Goal: Information Seeking & Learning: Find specific fact

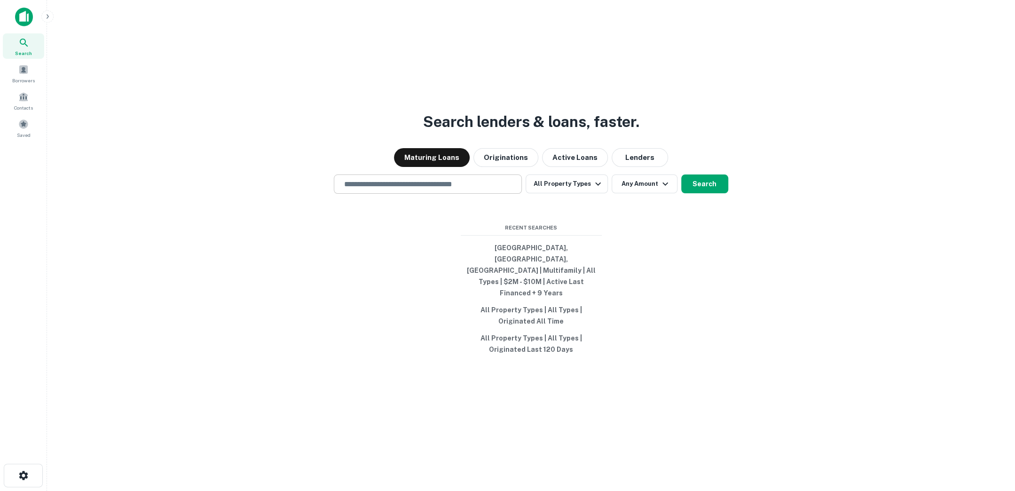
click at [455, 189] on input "text" at bounding box center [428, 184] width 180 height 11
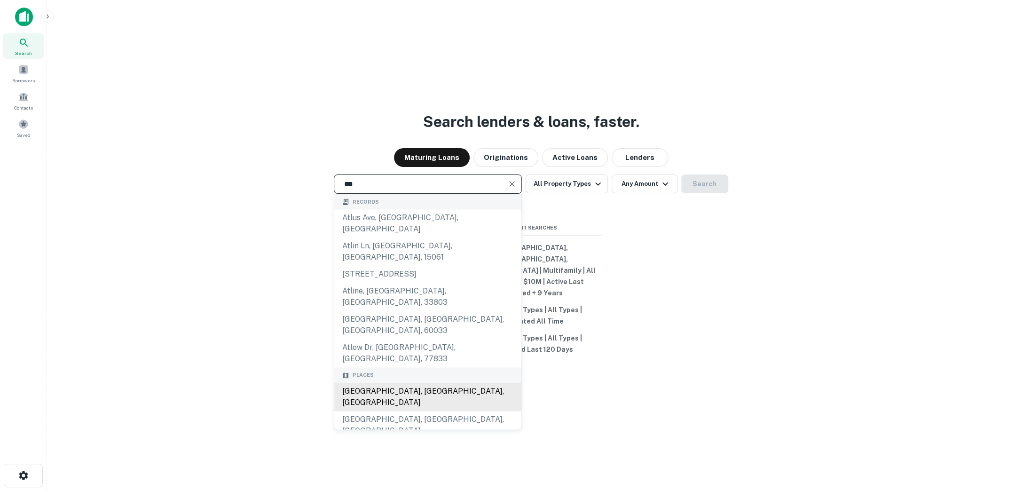
click at [416, 383] on div "Atlanta, GA, USA" at bounding box center [427, 397] width 187 height 28
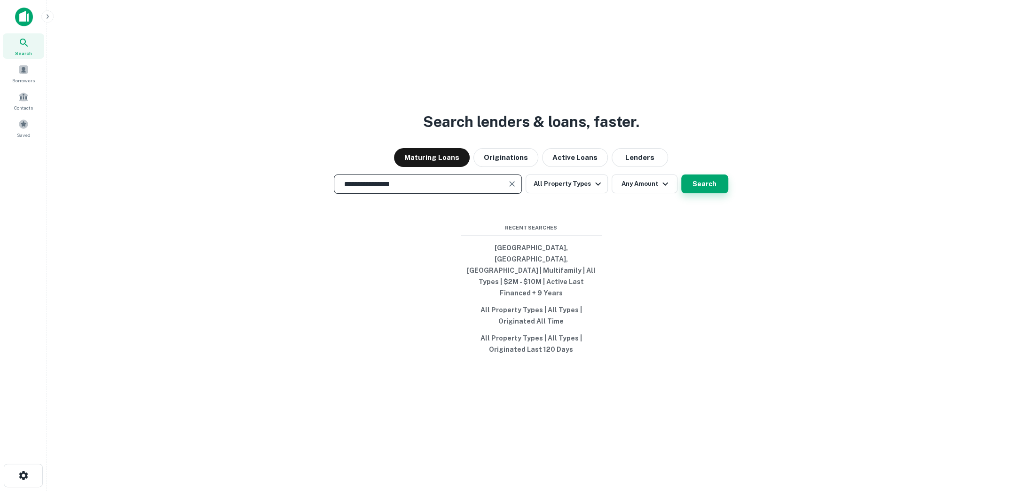
type input "**********"
click at [695, 193] on button "Search" at bounding box center [704, 183] width 47 height 19
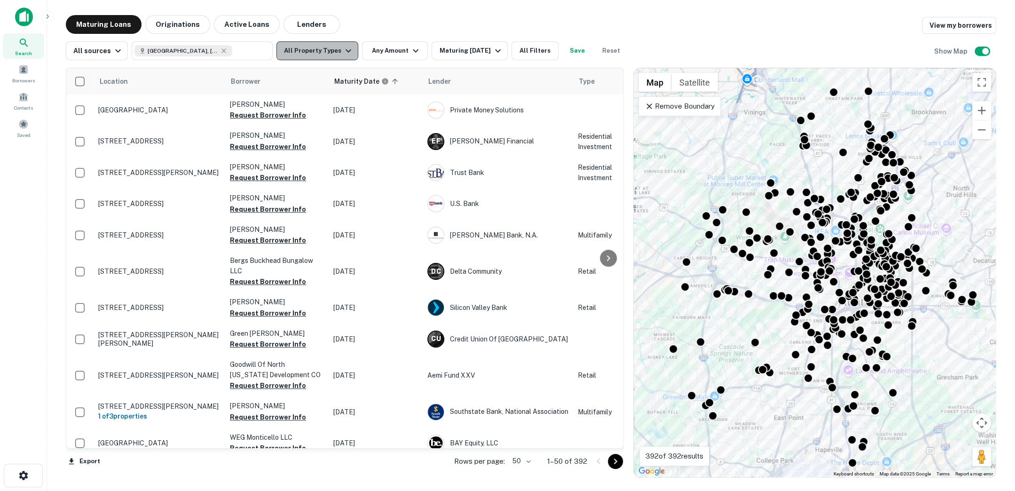
click at [343, 51] on icon "button" at bounding box center [348, 50] width 11 height 11
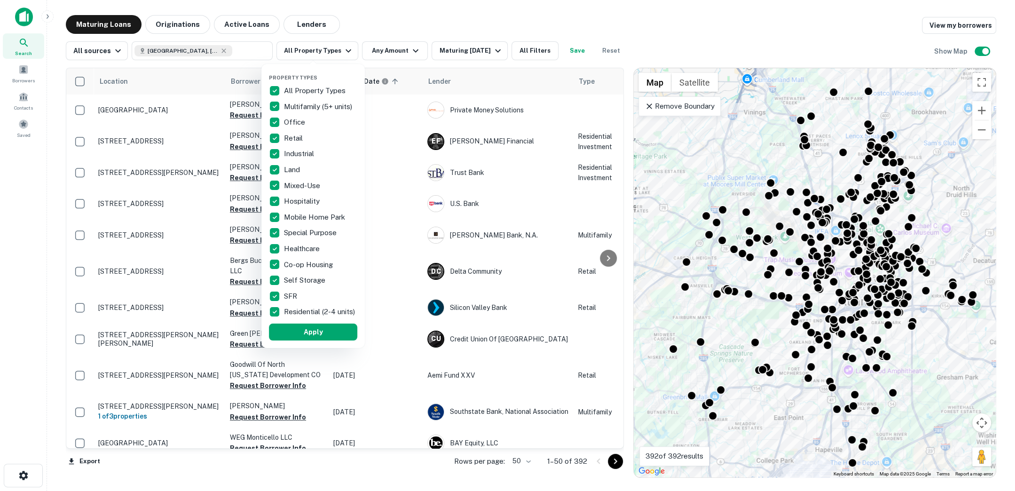
click at [369, 13] on div at bounding box center [507, 245] width 1015 height 491
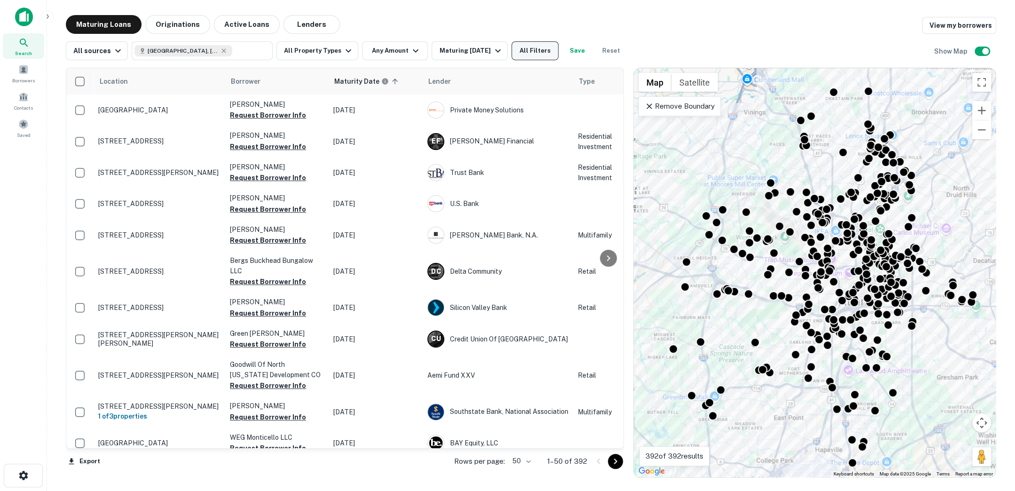
click at [530, 45] on button "All Filters" at bounding box center [534, 50] width 47 height 19
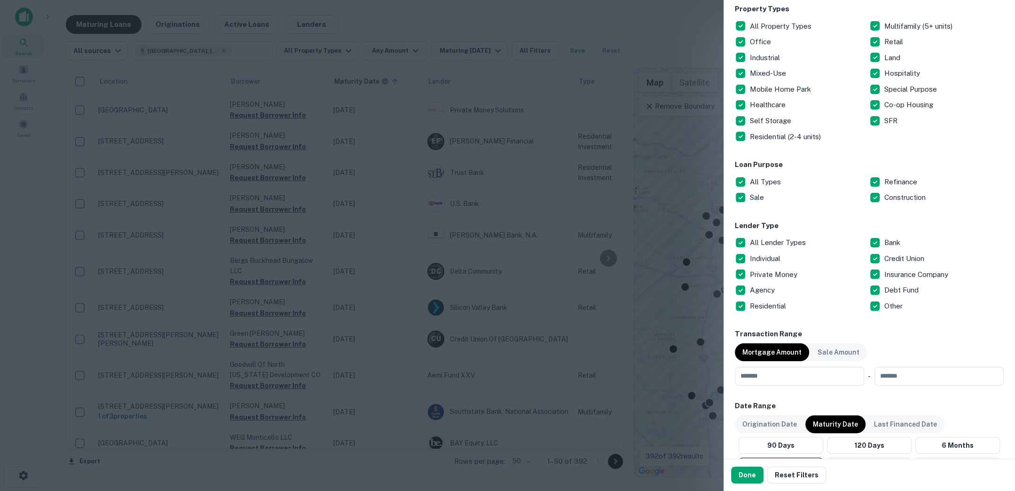
scroll to position [162, 0]
click at [751, 469] on button "Done" at bounding box center [747, 474] width 32 height 17
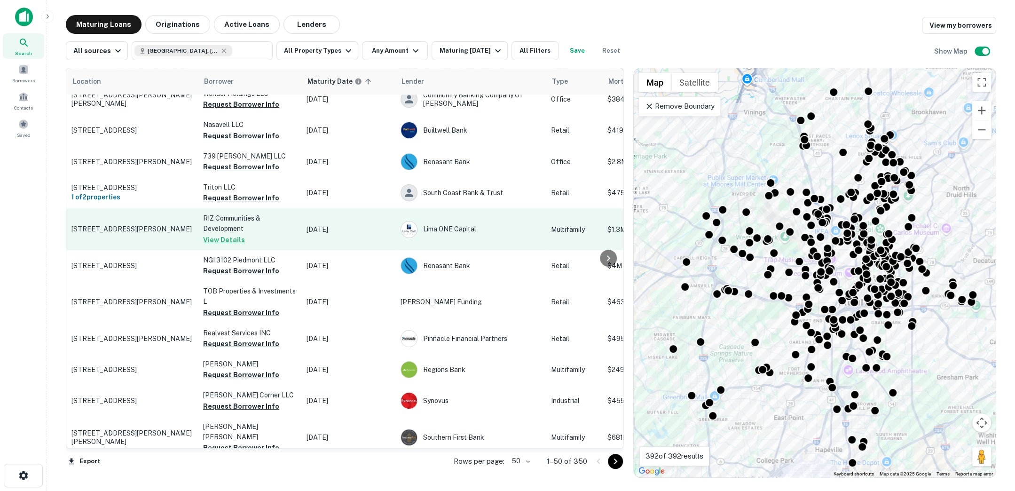
scroll to position [437, 6]
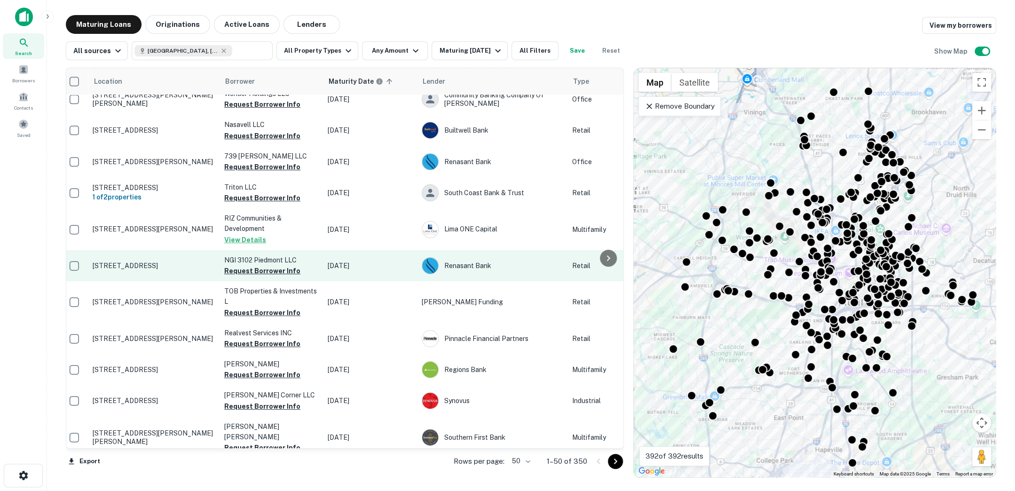
click at [163, 267] on p "3102 Piedmont Rd Ne Atlanta, GA30305" at bounding box center [154, 265] width 122 height 8
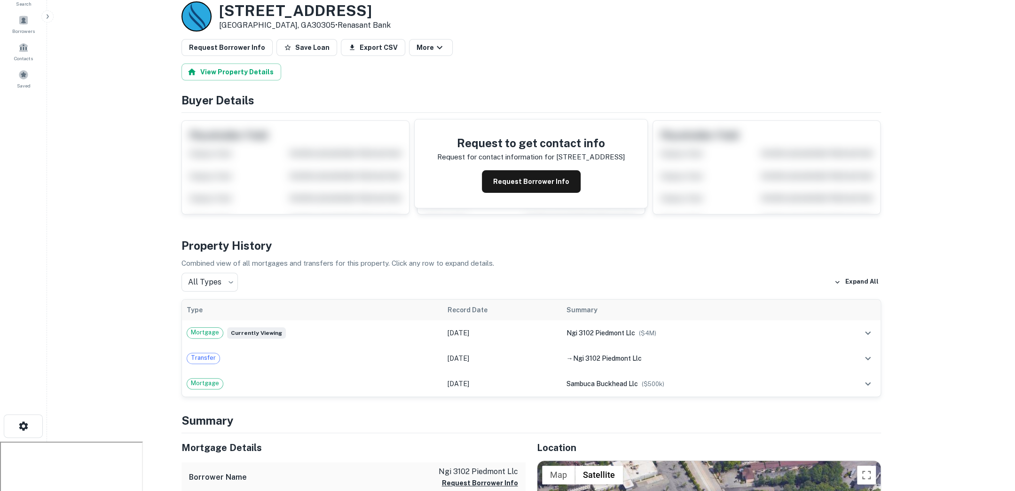
scroll to position [46, 0]
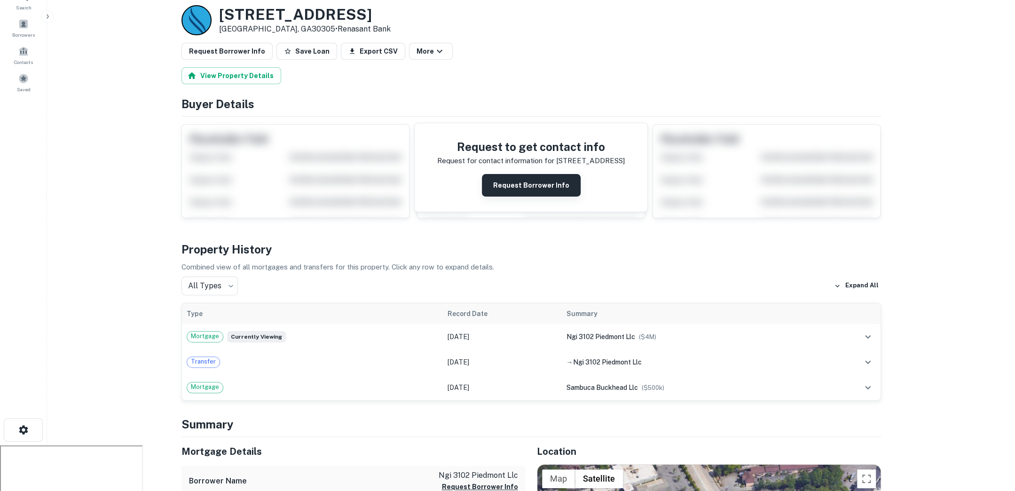
click at [534, 179] on button "Request Borrower Info" at bounding box center [531, 185] width 99 height 23
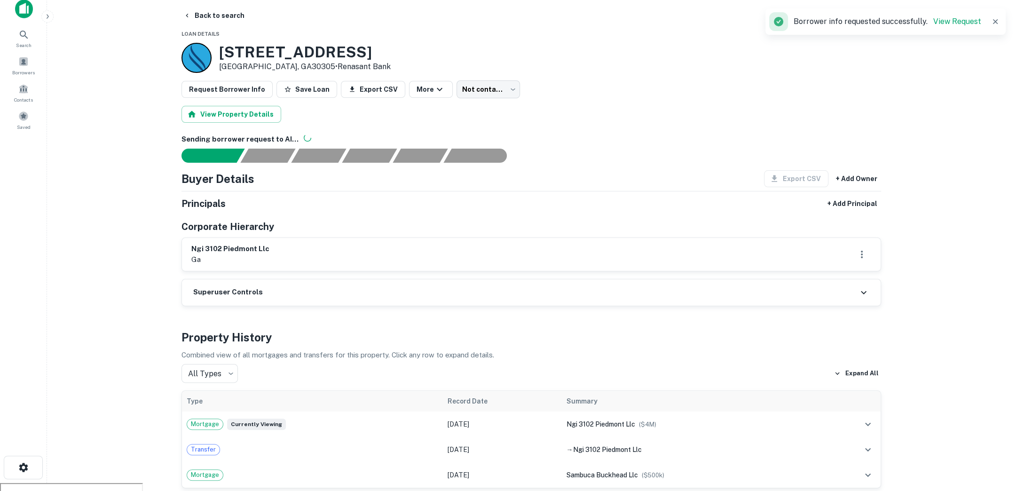
scroll to position [0, 0]
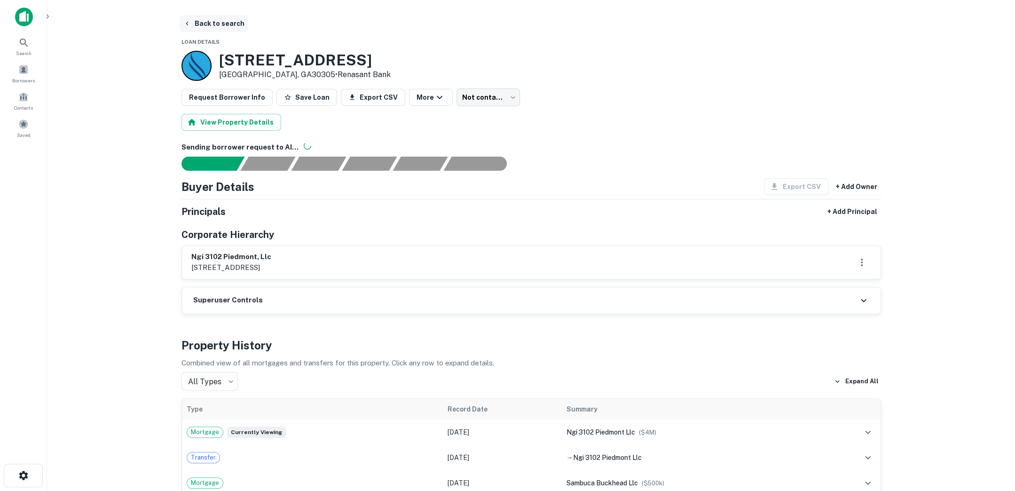
click at [229, 20] on button "Back to search" at bounding box center [214, 23] width 69 height 17
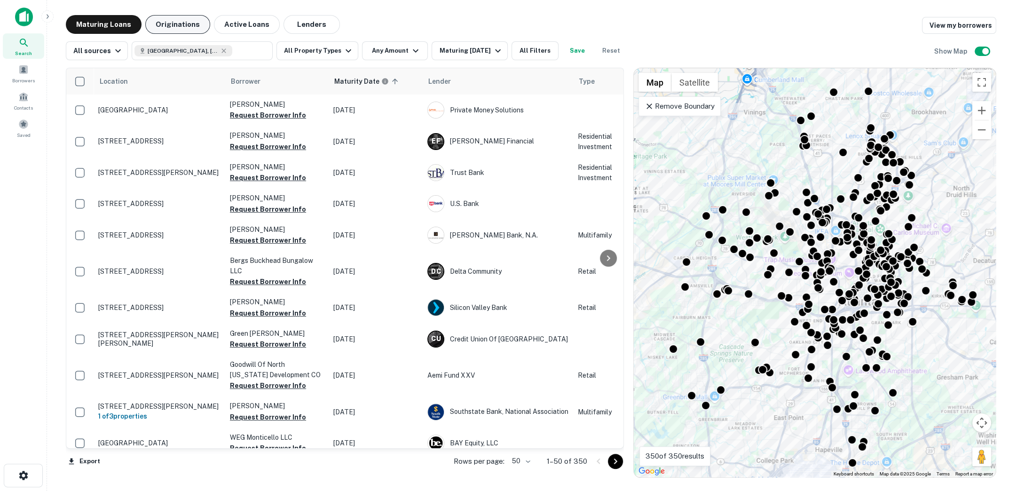
click at [173, 24] on button "Originations" at bounding box center [177, 24] width 65 height 19
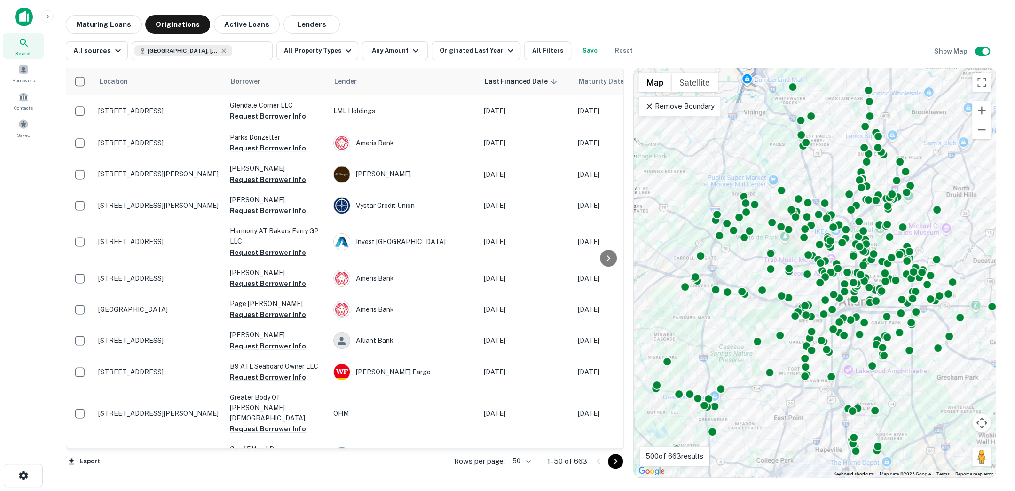
click at [648, 106] on icon at bounding box center [649, 106] width 6 height 6
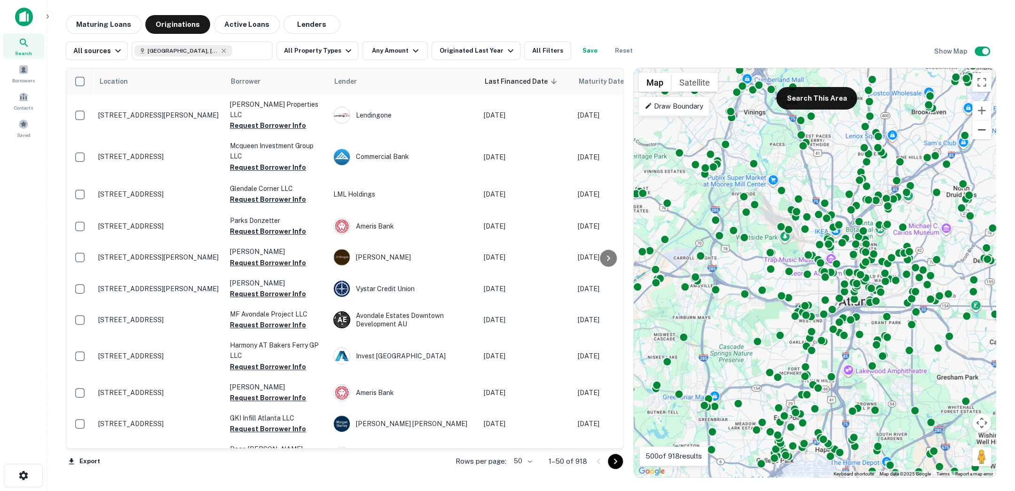
click at [984, 130] on button "Zoom out" at bounding box center [981, 129] width 19 height 19
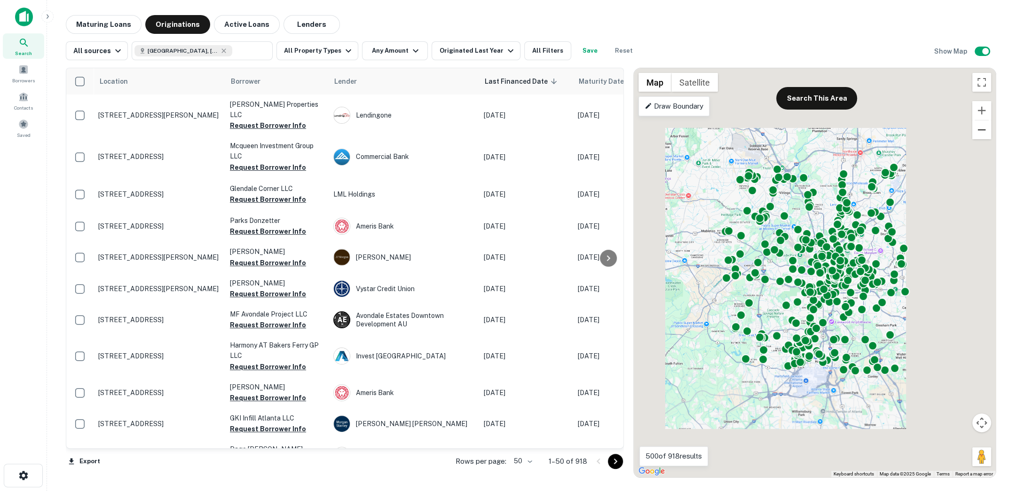
click at [984, 130] on button "Zoom out" at bounding box center [981, 129] width 19 height 19
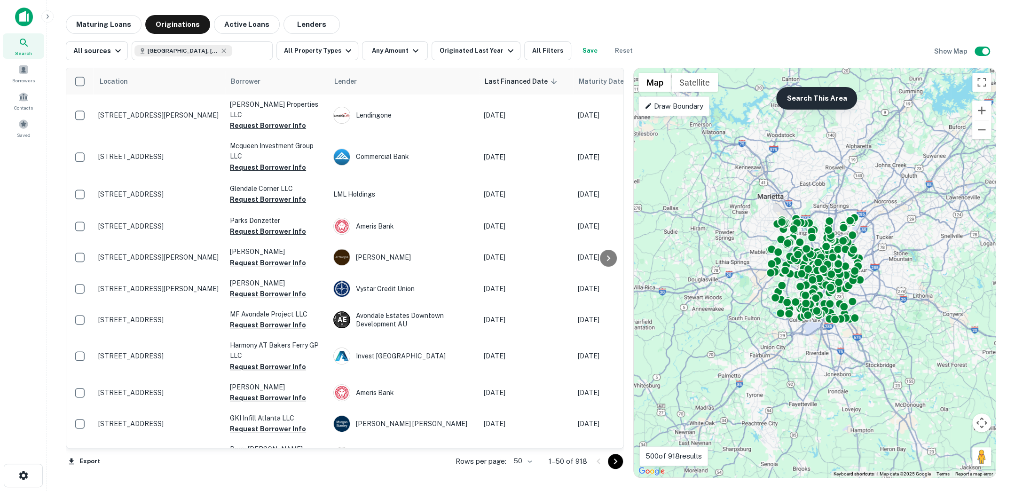
click at [804, 97] on button "Search This Area" at bounding box center [816, 98] width 81 height 23
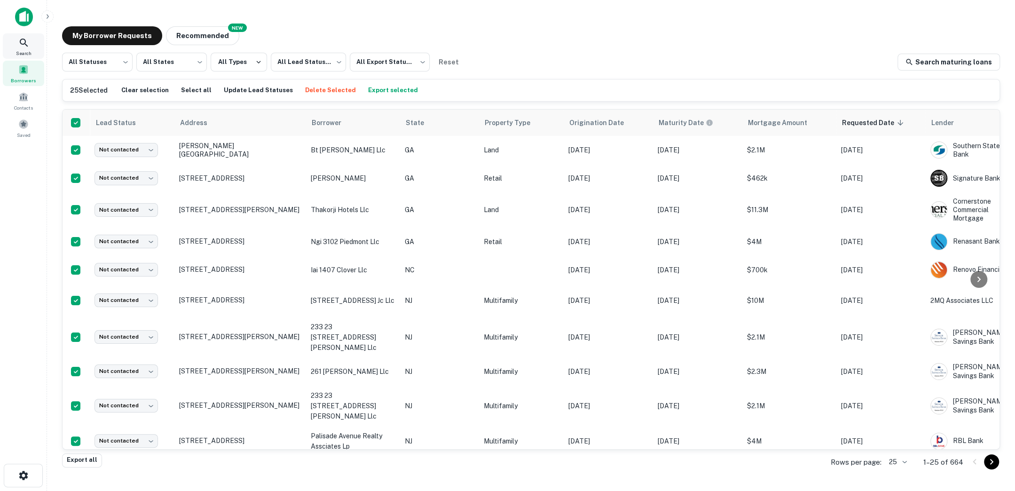
click at [12, 33] on div "Search" at bounding box center [23, 45] width 41 height 25
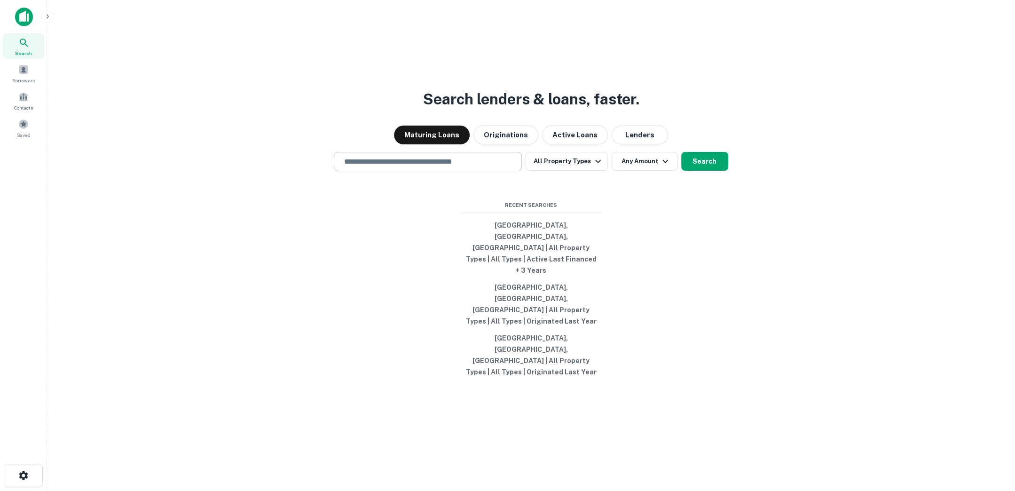
click at [451, 167] on input "text" at bounding box center [428, 161] width 180 height 11
click at [431, 167] on input "text" at bounding box center [428, 161] width 180 height 11
type input "**********"
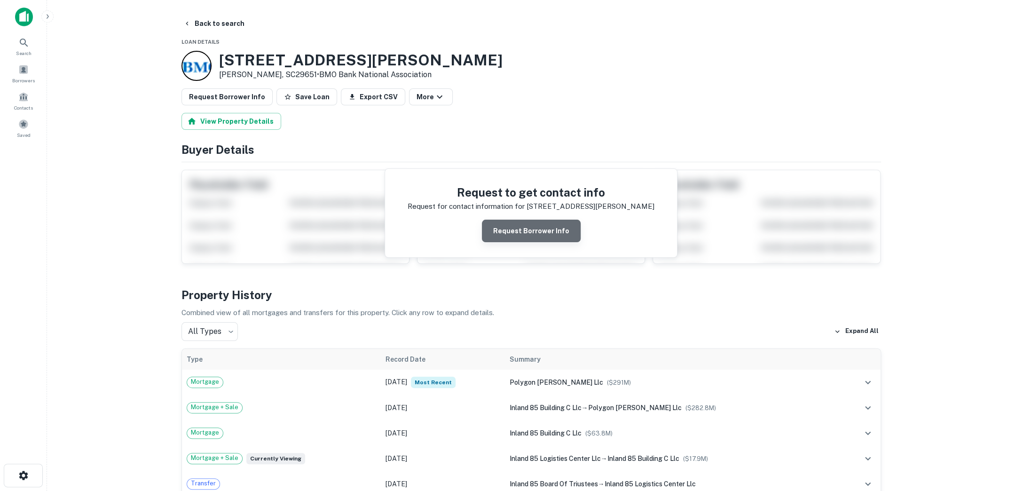
click at [534, 234] on button "Request Borrower Info" at bounding box center [531, 231] width 99 height 23
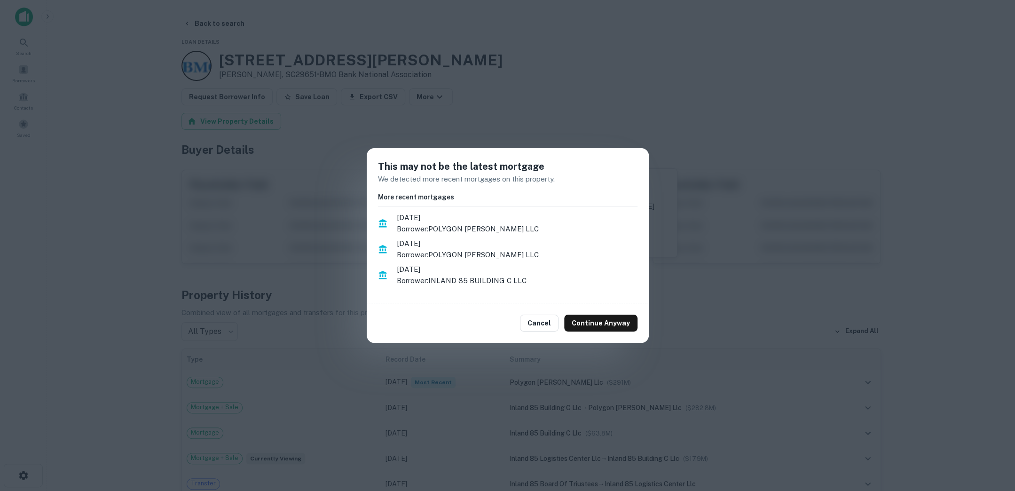
click at [608, 114] on div "This may not be the latest mortgage We detected more recent mortgages on this p…" at bounding box center [507, 245] width 1015 height 491
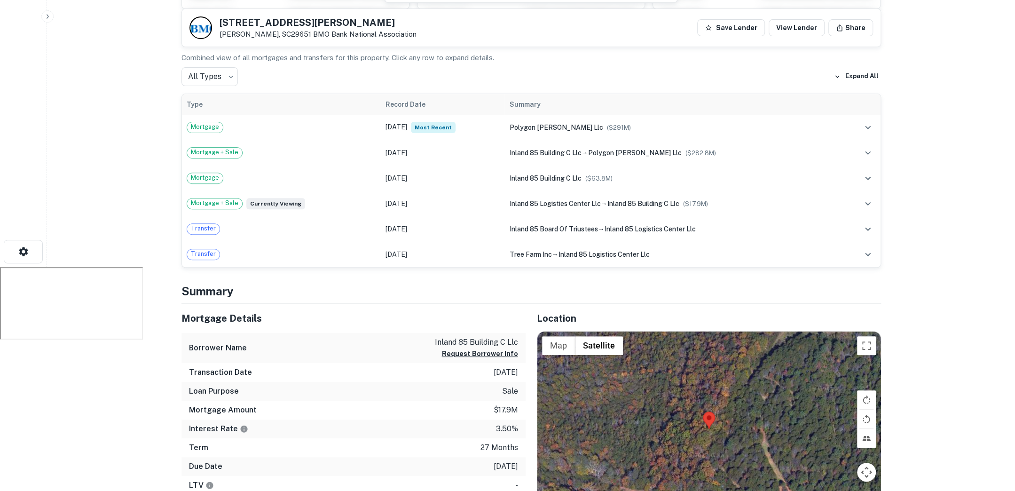
scroll to position [215, 0]
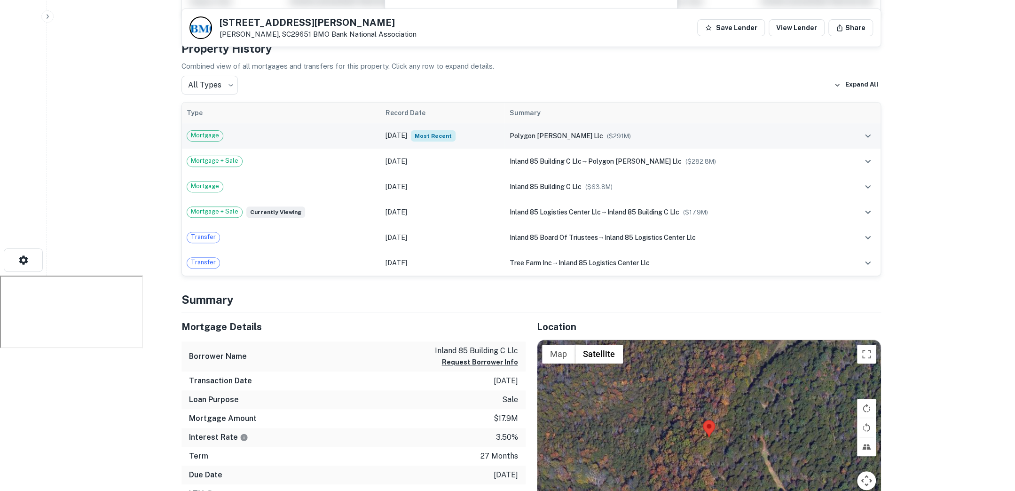
click at [496, 136] on td "Oct 31, 2024 Most Recent" at bounding box center [443, 135] width 124 height 25
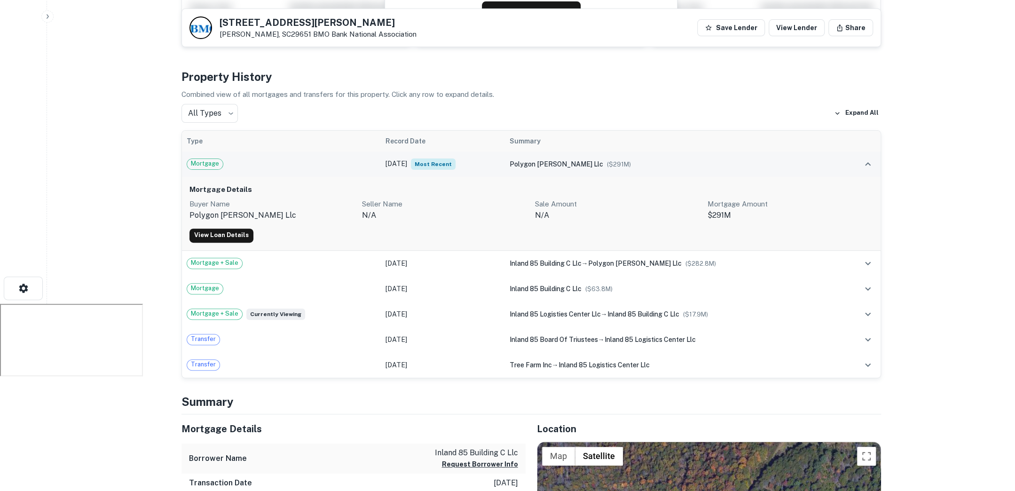
click at [504, 168] on td "Oct 31, 2024 Most Recent" at bounding box center [443, 163] width 124 height 25
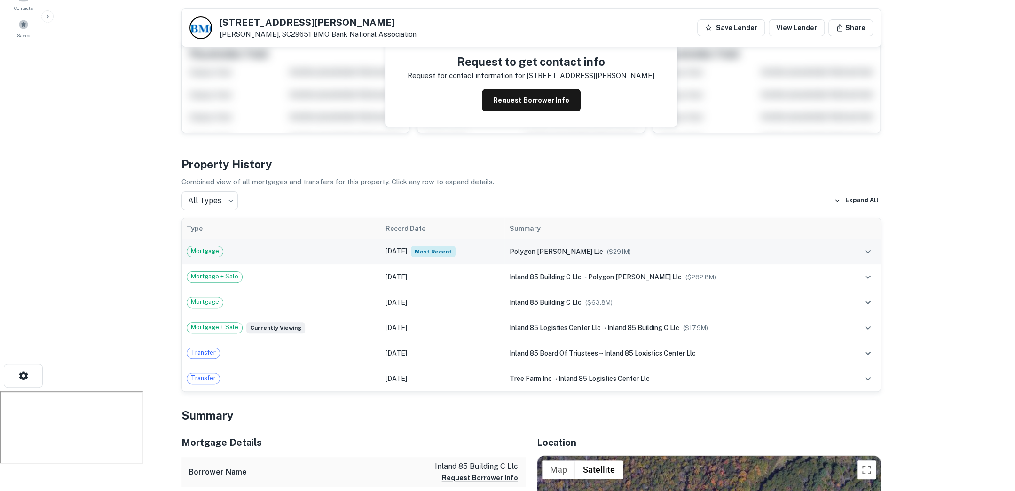
scroll to position [99, 0]
click at [481, 245] on td "Oct 31, 2024 Most Recent" at bounding box center [443, 252] width 124 height 25
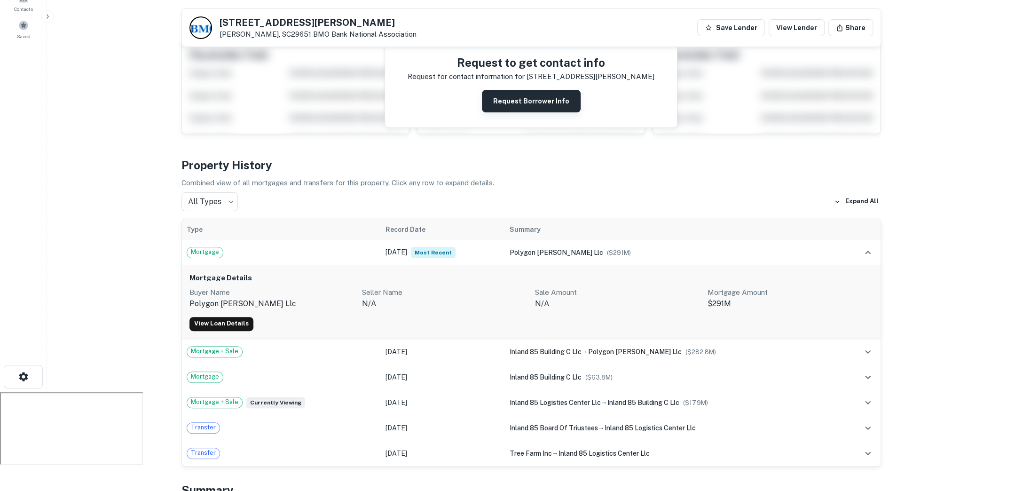
click at [505, 90] on button "Request Borrower Info" at bounding box center [531, 101] width 99 height 23
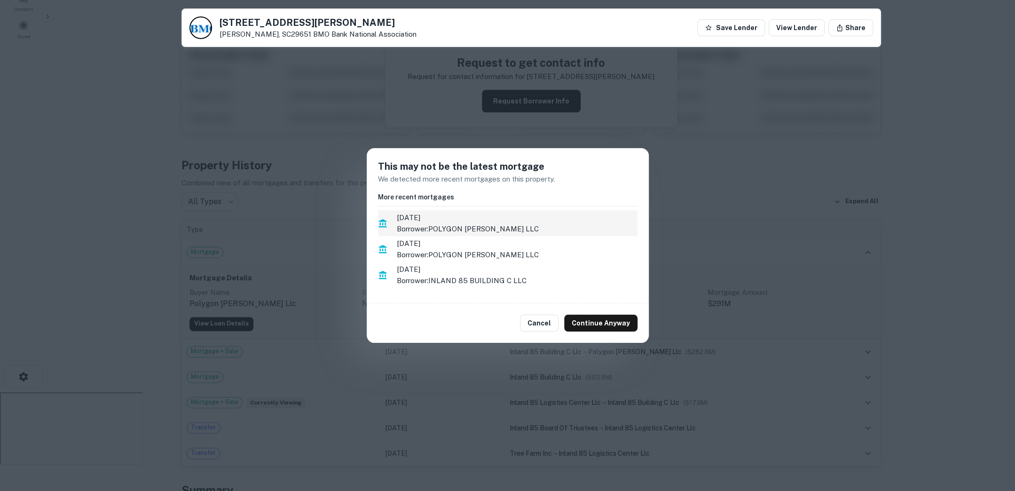
click at [498, 225] on p "Borrower: POLYGON DUNCAN LLC" at bounding box center [517, 228] width 241 height 11
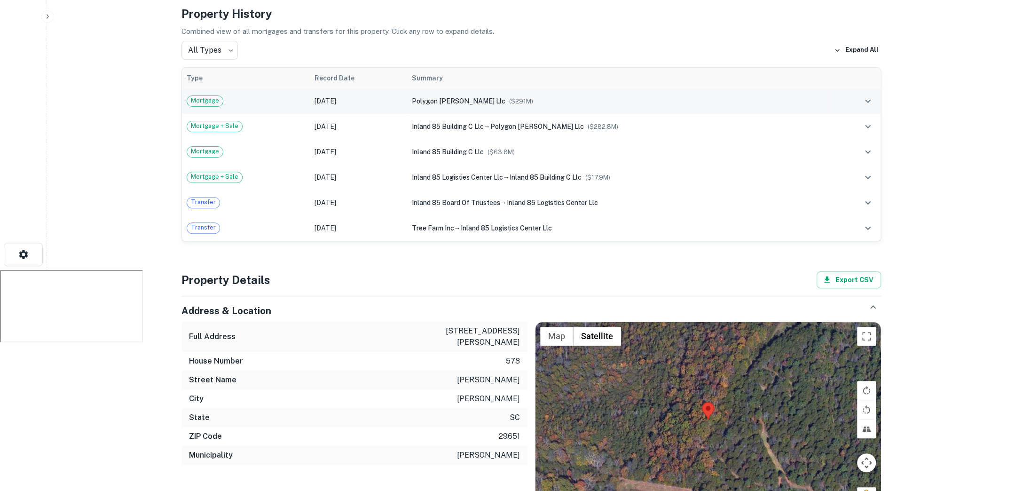
scroll to position [204, 0]
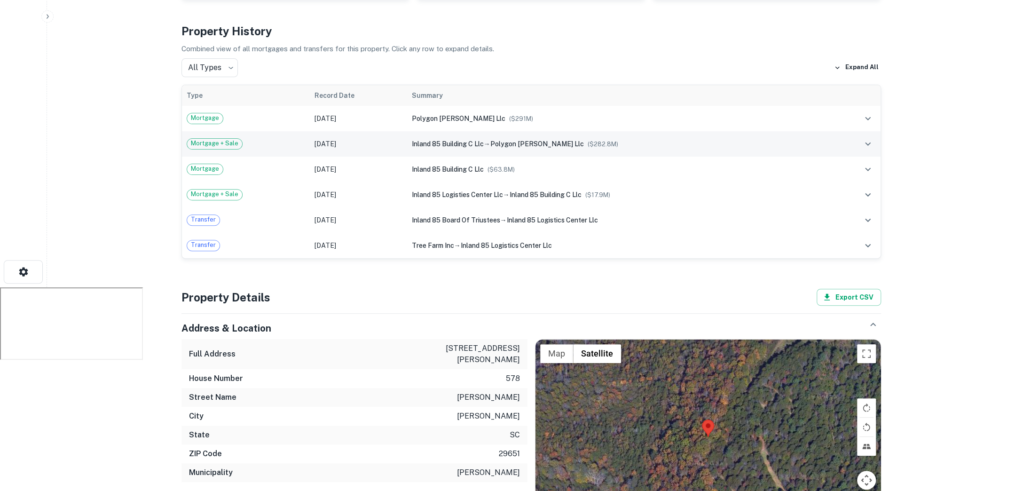
click at [404, 142] on td "[DATE]" at bounding box center [358, 143] width 97 height 25
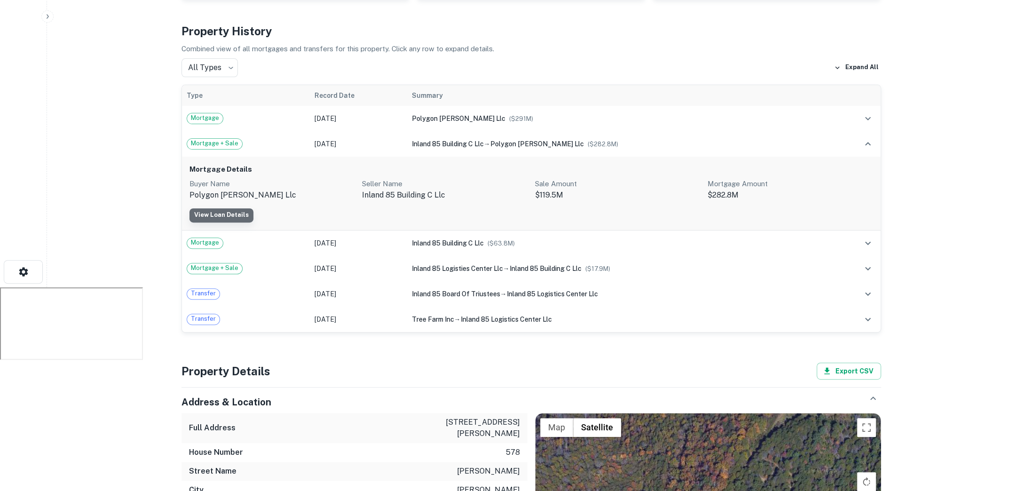
click at [228, 211] on link "View Loan Details" at bounding box center [221, 215] width 64 height 14
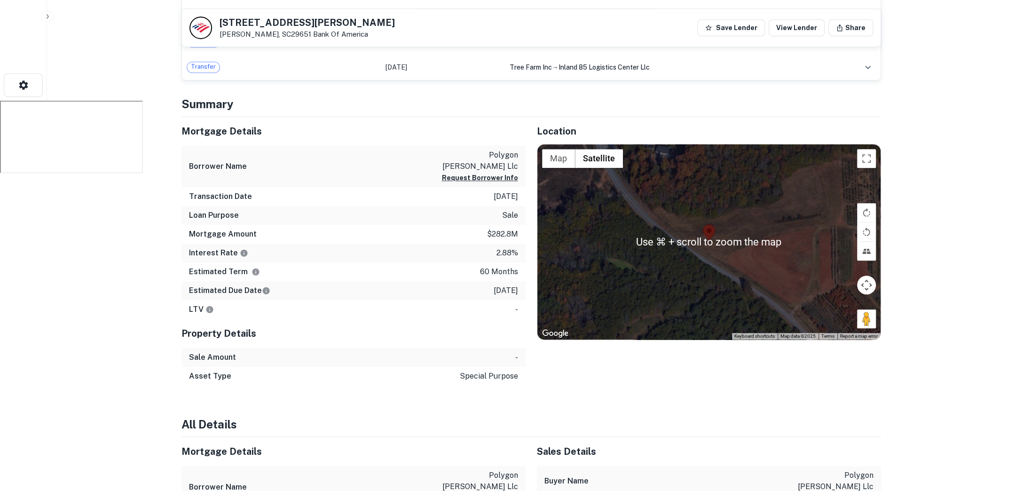
scroll to position [393, 0]
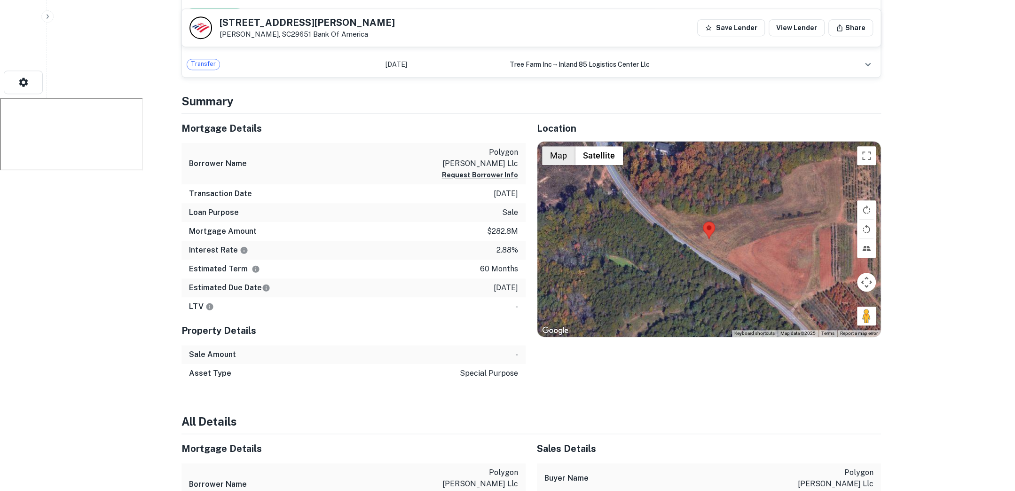
click at [564, 159] on button "Map" at bounding box center [558, 155] width 33 height 19
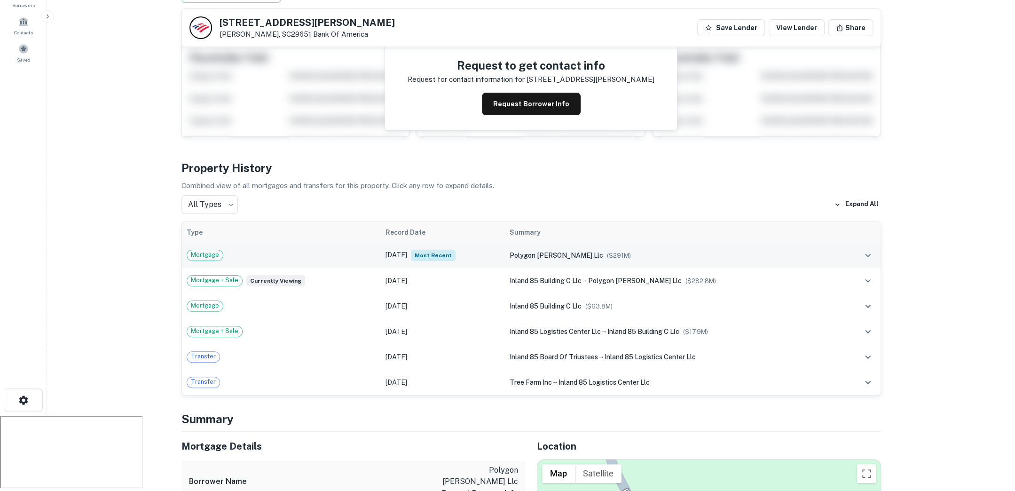
scroll to position [72, 0]
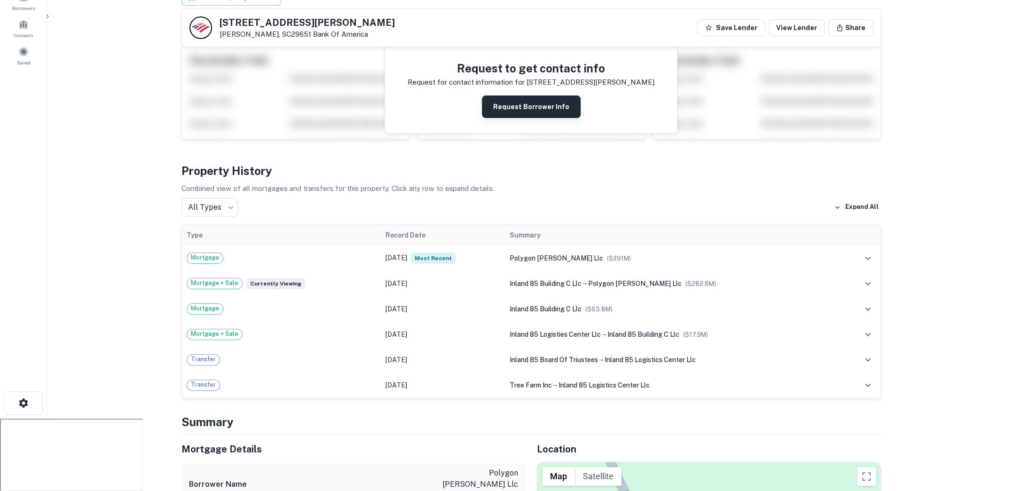
click at [517, 110] on button "Request Borrower Info" at bounding box center [531, 106] width 99 height 23
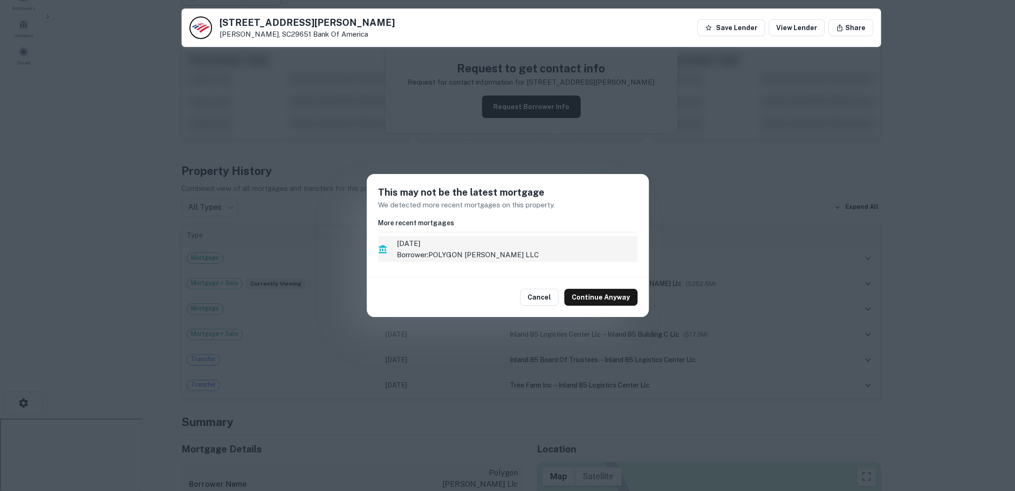
click at [560, 251] on p "Borrower: POLYGON DUNCAN LLC" at bounding box center [517, 254] width 241 height 11
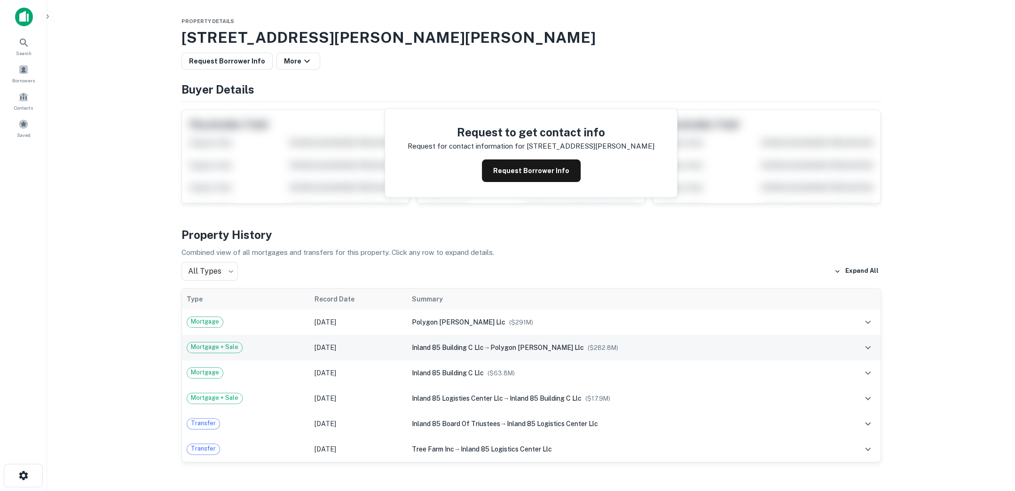
click at [488, 349] on div "inland 85 building c llc → polygon duncan llc ($ 282.8M )" at bounding box center [618, 347] width 414 height 10
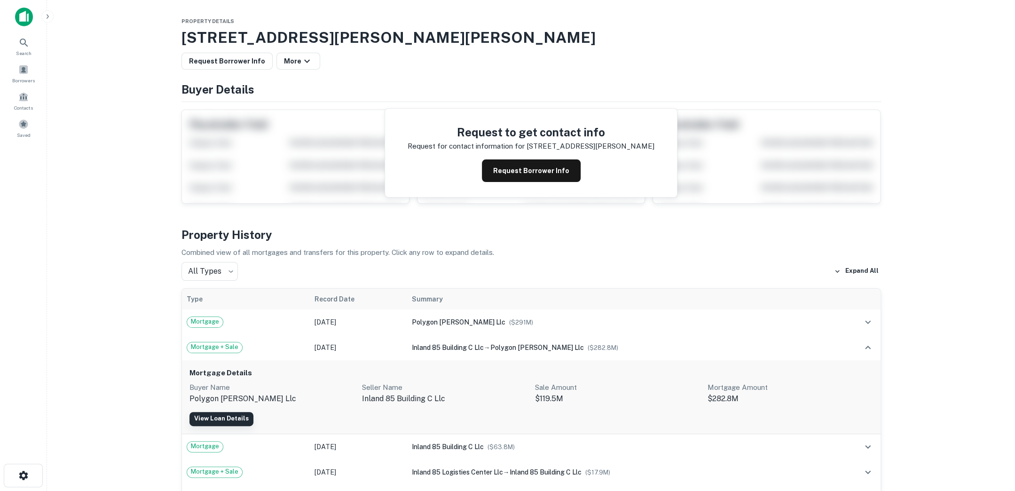
click at [213, 416] on link "View Loan Details" at bounding box center [221, 419] width 64 height 14
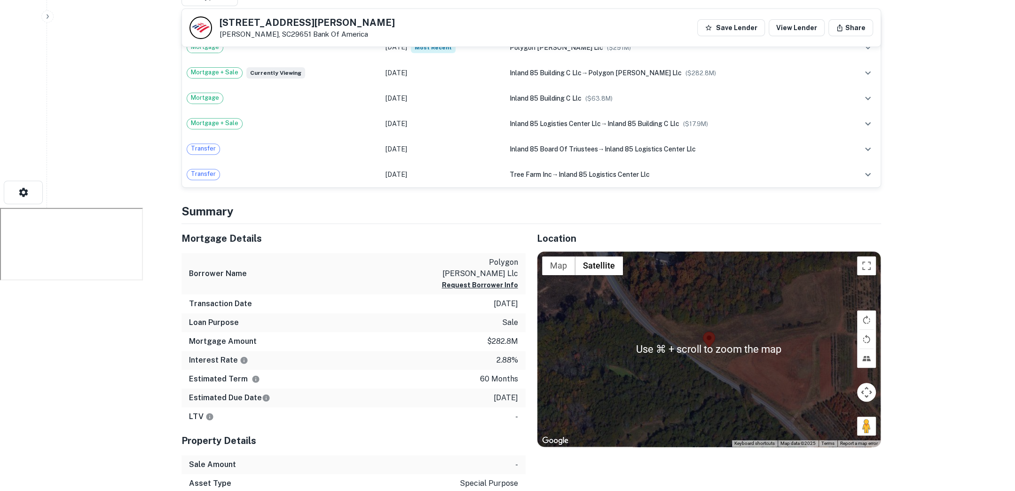
scroll to position [284, 0]
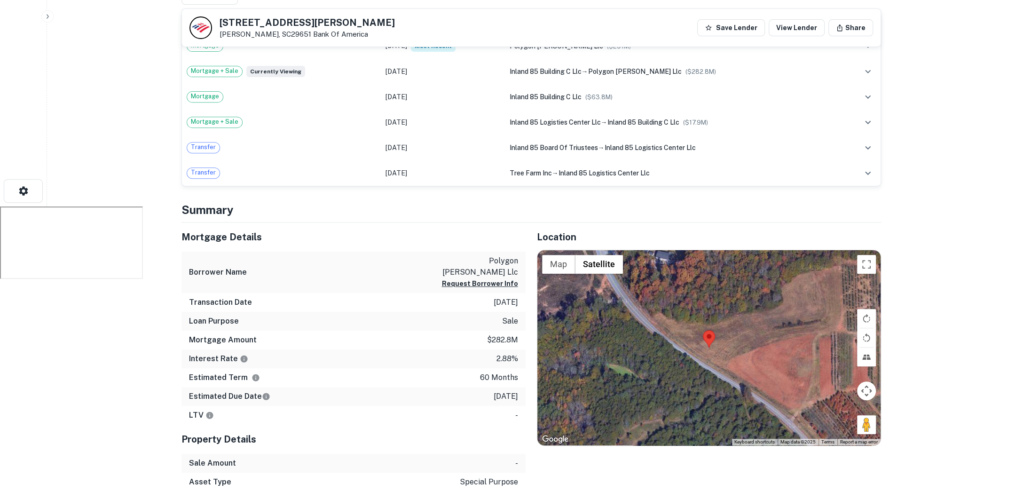
drag, startPoint x: 451, startPoint y: 257, endPoint x: 524, endPoint y: 253, distance: 73.0
click at [524, 253] on div "Borrower Name polygon duncan llc Request Borrower Info" at bounding box center [353, 272] width 344 height 42
drag, startPoint x: 517, startPoint y: 258, endPoint x: 448, endPoint y: 258, distance: 69.1
click at [448, 258] on p "polygon [PERSON_NAME] llc" at bounding box center [475, 266] width 85 height 23
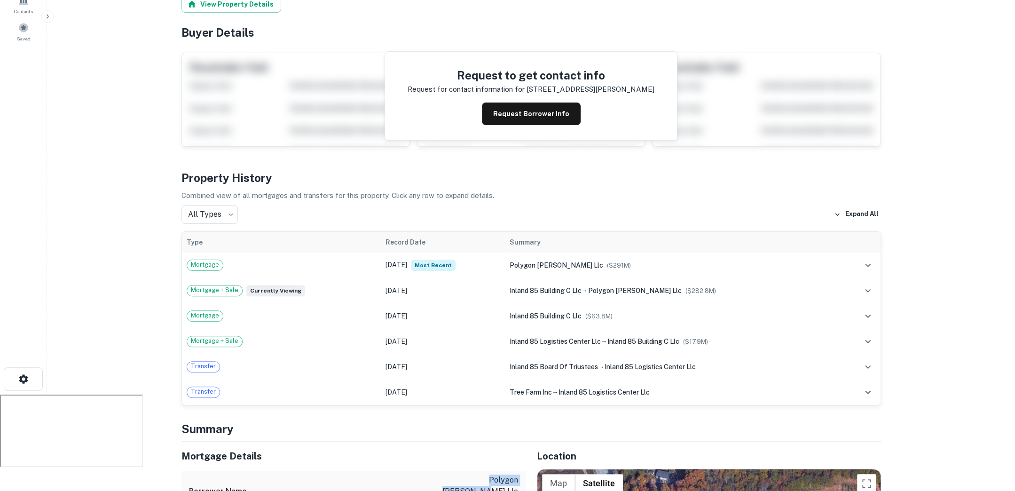
scroll to position [0, 0]
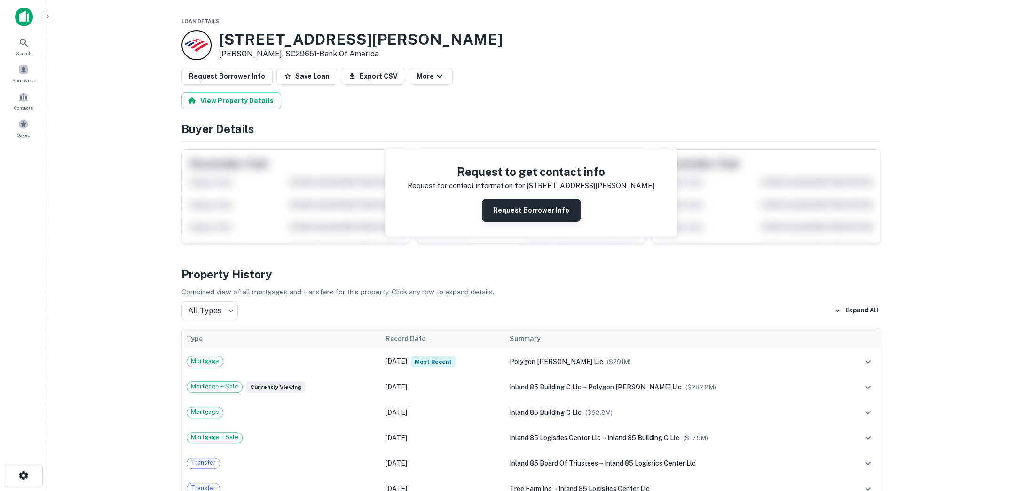
click at [516, 218] on button "Request Borrower Info" at bounding box center [531, 210] width 99 height 23
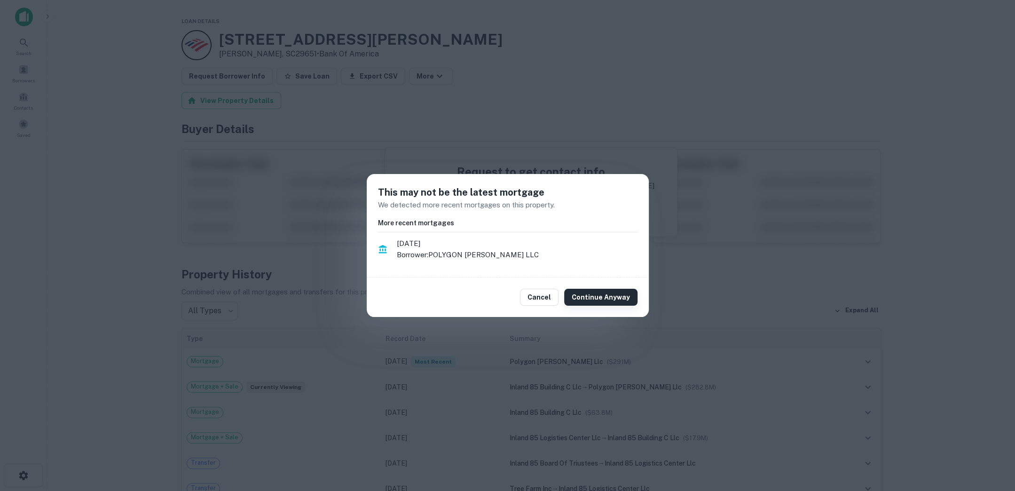
click at [587, 298] on button "Continue Anyway" at bounding box center [600, 297] width 73 height 17
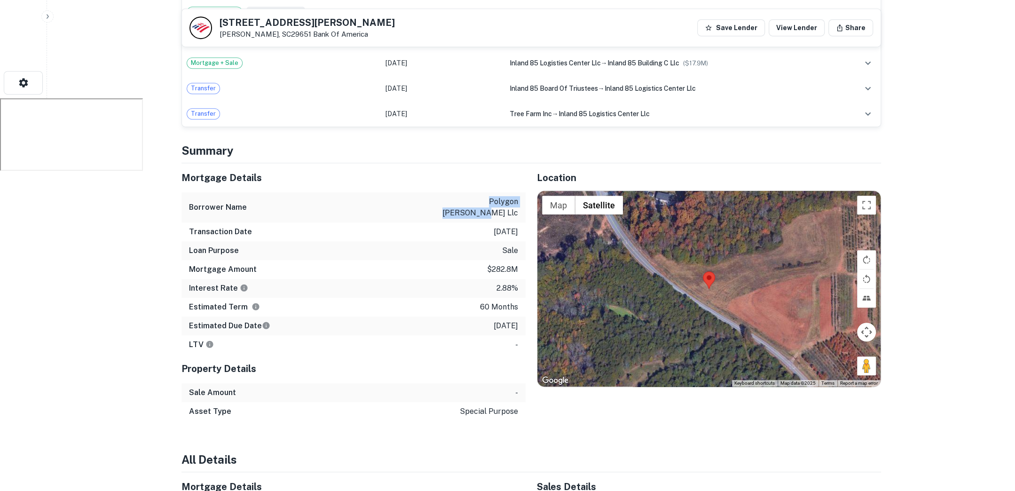
scroll to position [396, 0]
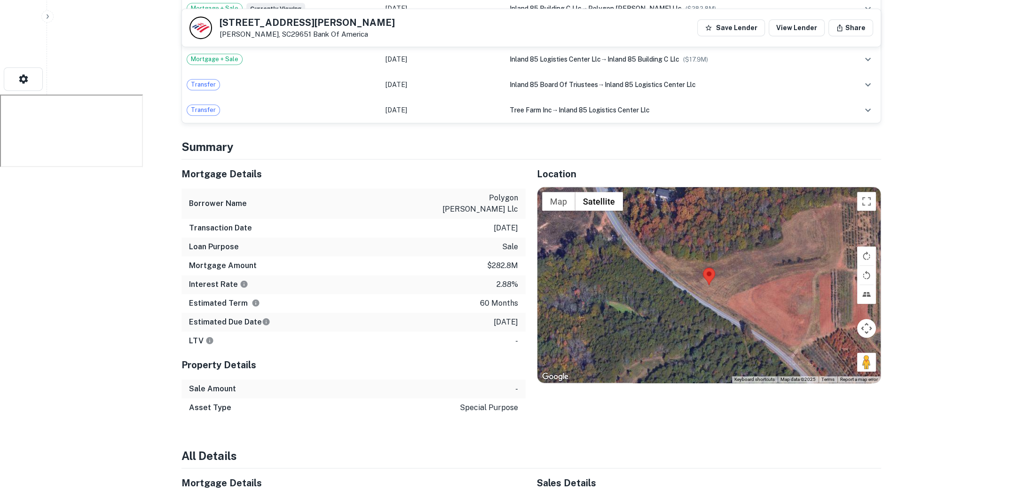
click at [483, 219] on div "Transaction Date 11/8/2021" at bounding box center [353, 228] width 344 height 19
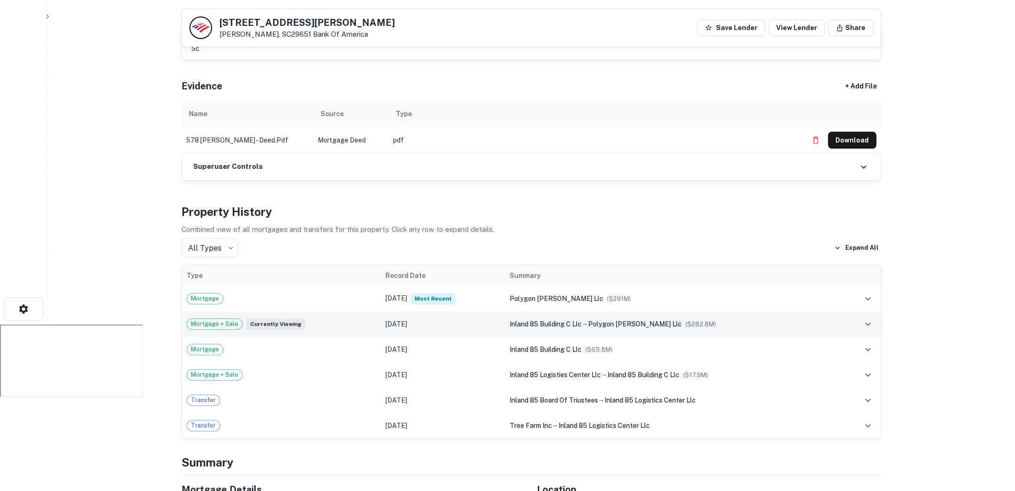
scroll to position [166, 0]
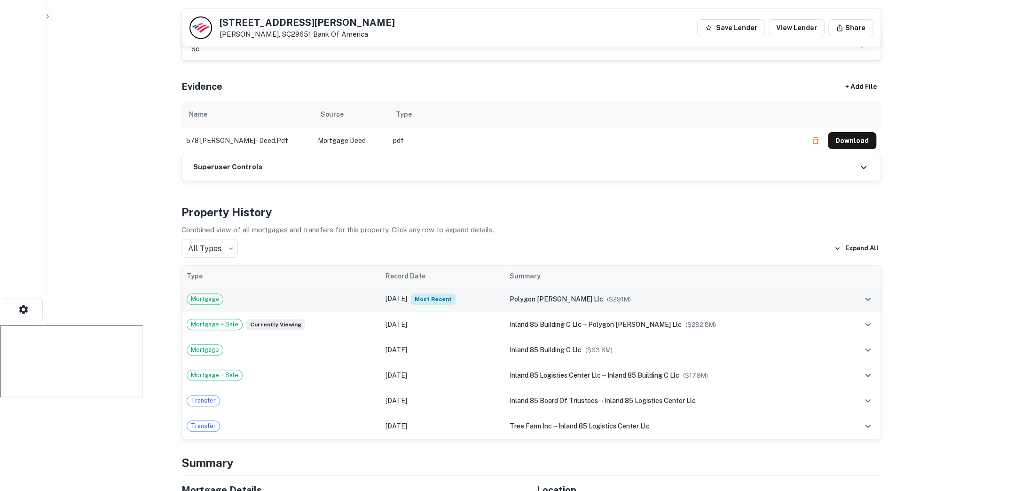
click at [332, 295] on div "Mortgage" at bounding box center [282, 298] width 190 height 11
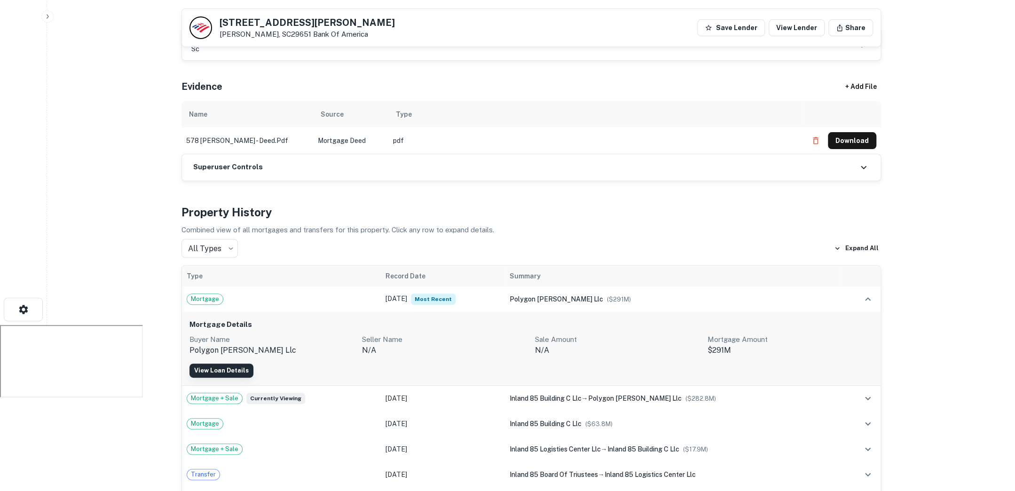
click at [231, 366] on link "View Loan Details" at bounding box center [221, 370] width 64 height 14
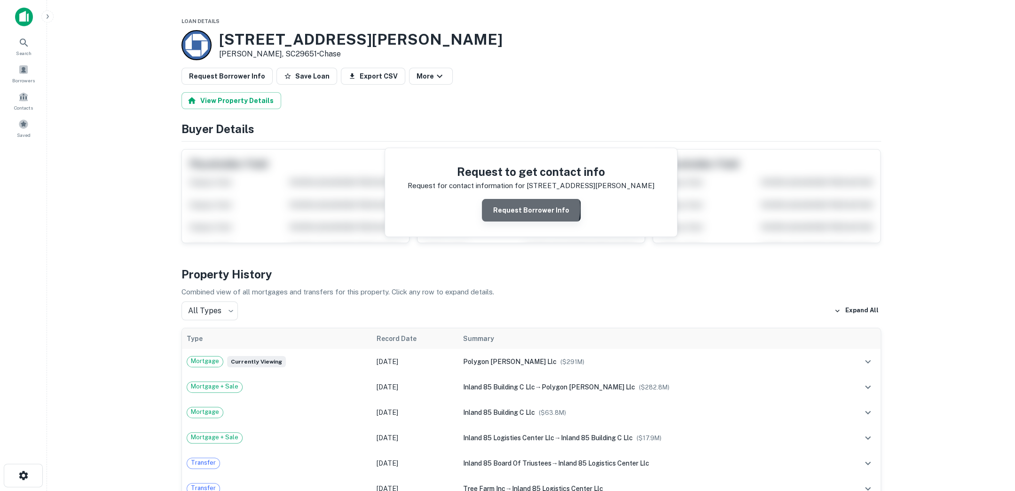
click at [532, 207] on button "Request Borrower Info" at bounding box center [531, 210] width 99 height 23
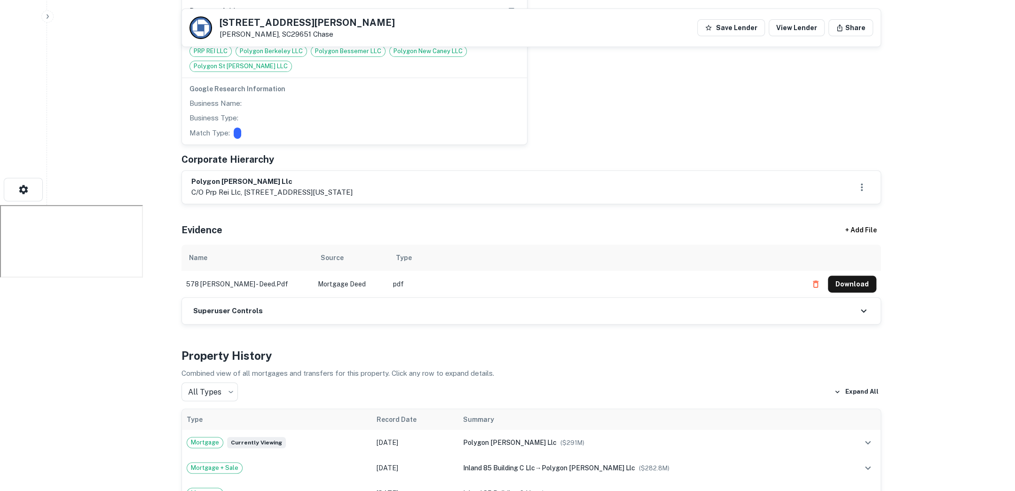
scroll to position [95, 0]
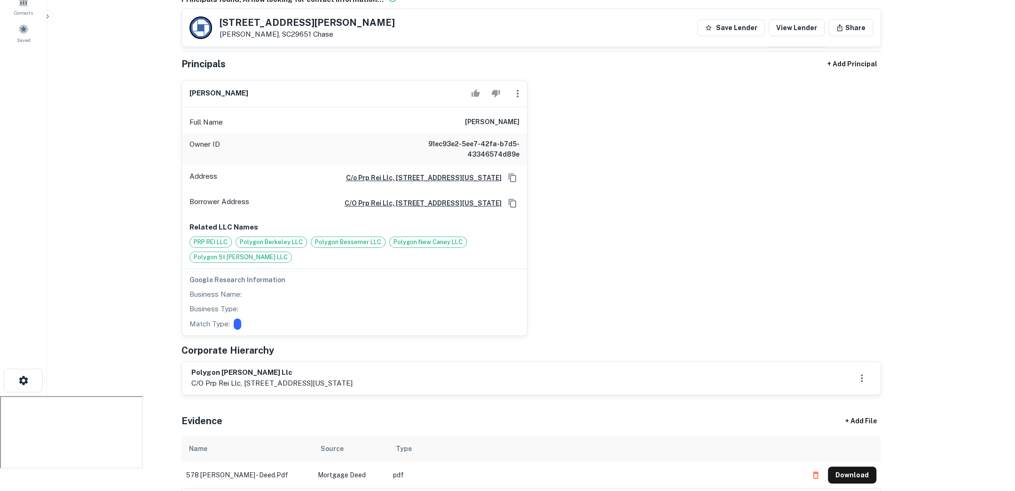
click at [498, 118] on h6 "[PERSON_NAME]" at bounding box center [492, 122] width 55 height 11
click at [555, 167] on div "[PERSON_NAME] Full Name [PERSON_NAME] Owner ID 91ec93e2-5ee7-42fa-b7d5-43346574…" at bounding box center [527, 203] width 707 height 263
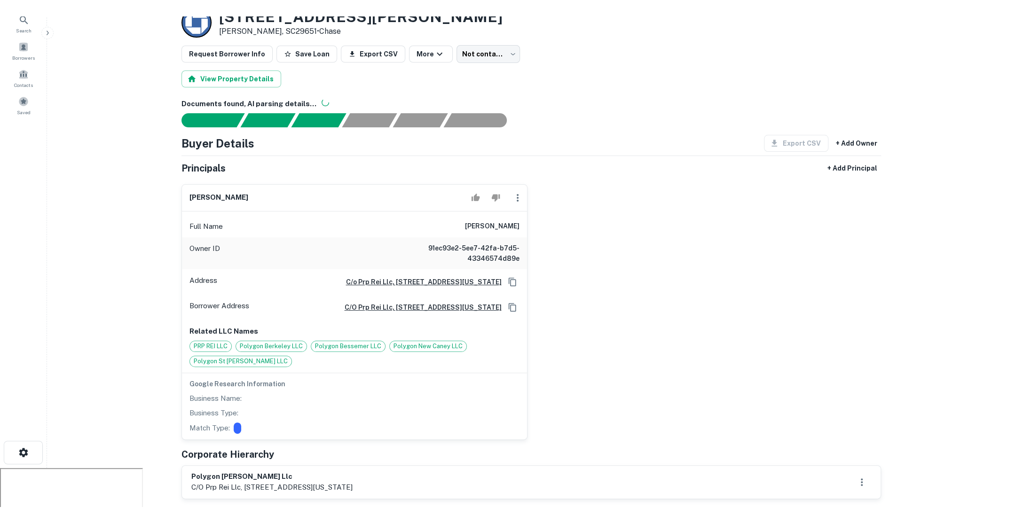
scroll to position [42, 0]
